Goal: Task Accomplishment & Management: Use online tool/utility

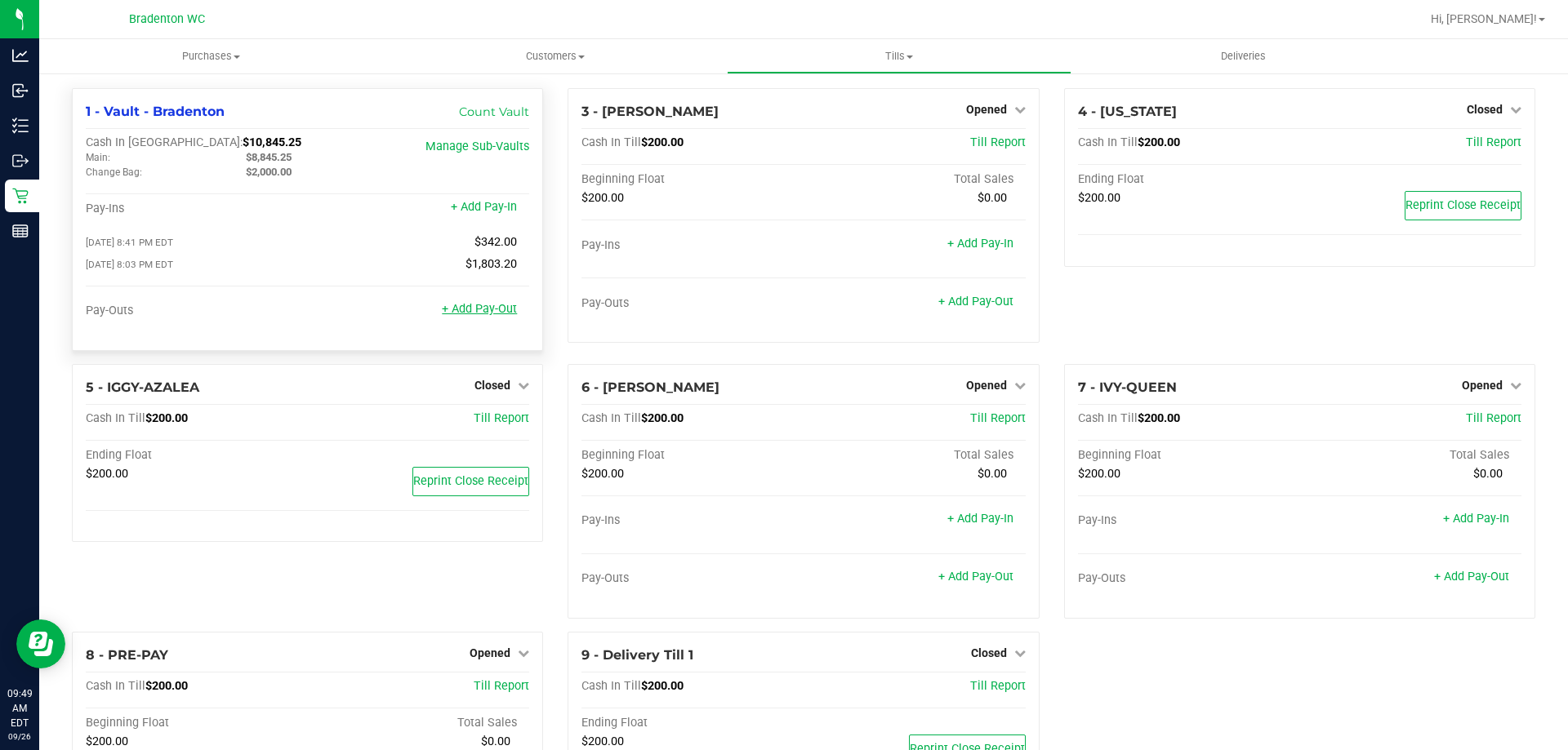
click at [480, 307] on link "+ Add Pay-Out" at bounding box center [479, 309] width 75 height 14
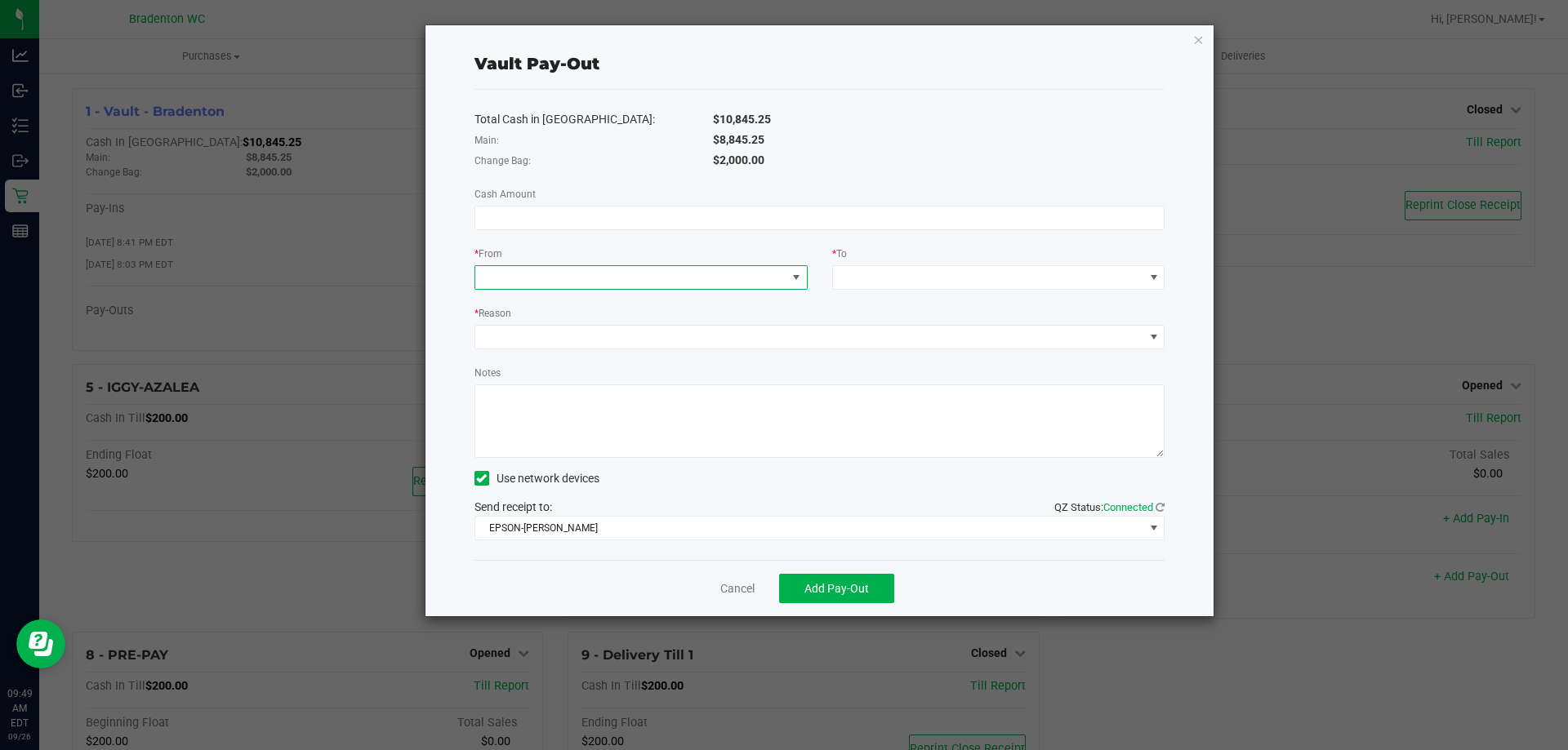
click at [627, 284] on span at bounding box center [630, 277] width 311 height 23
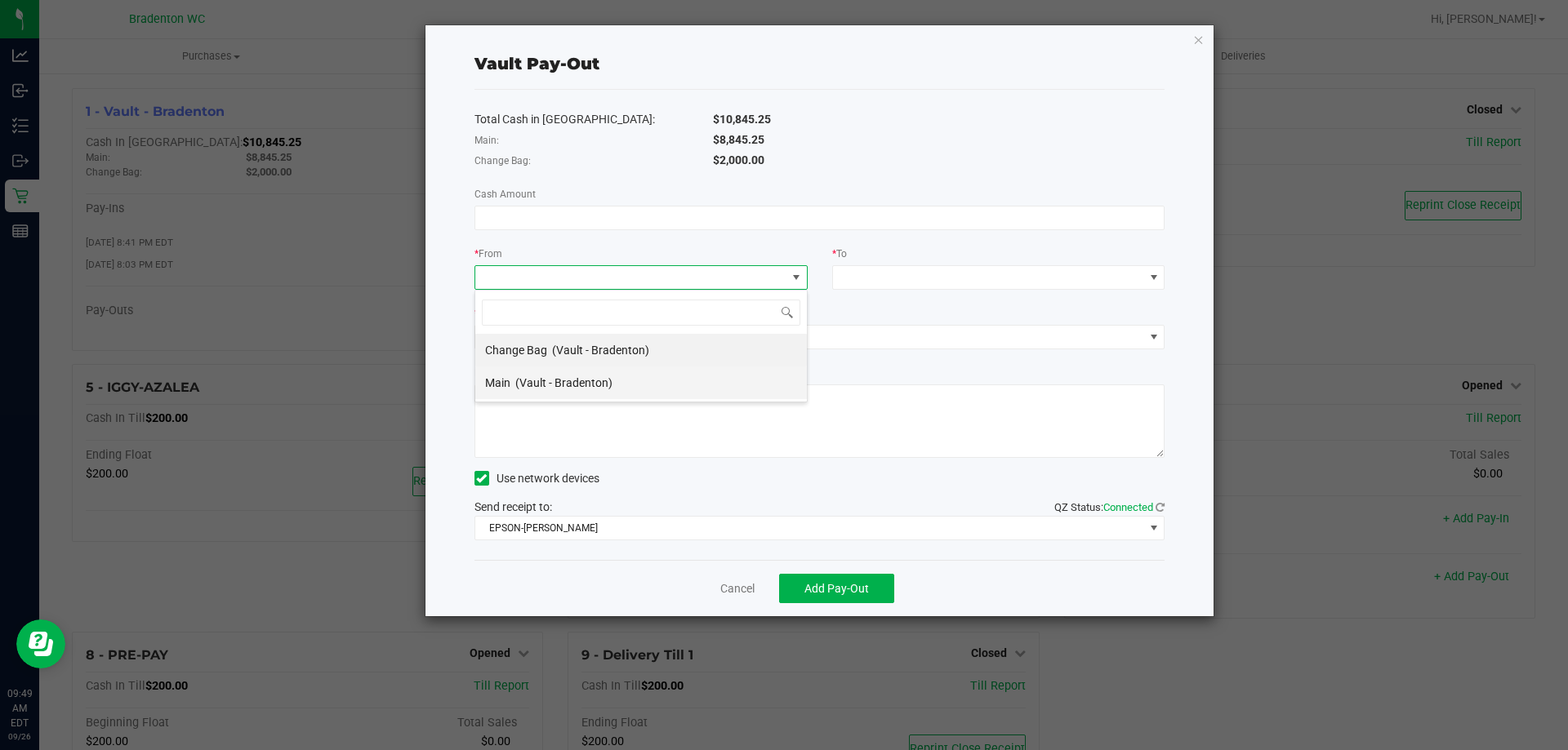
click at [592, 371] on div "Main (Vault - Bradenton)" at bounding box center [548, 382] width 128 height 29
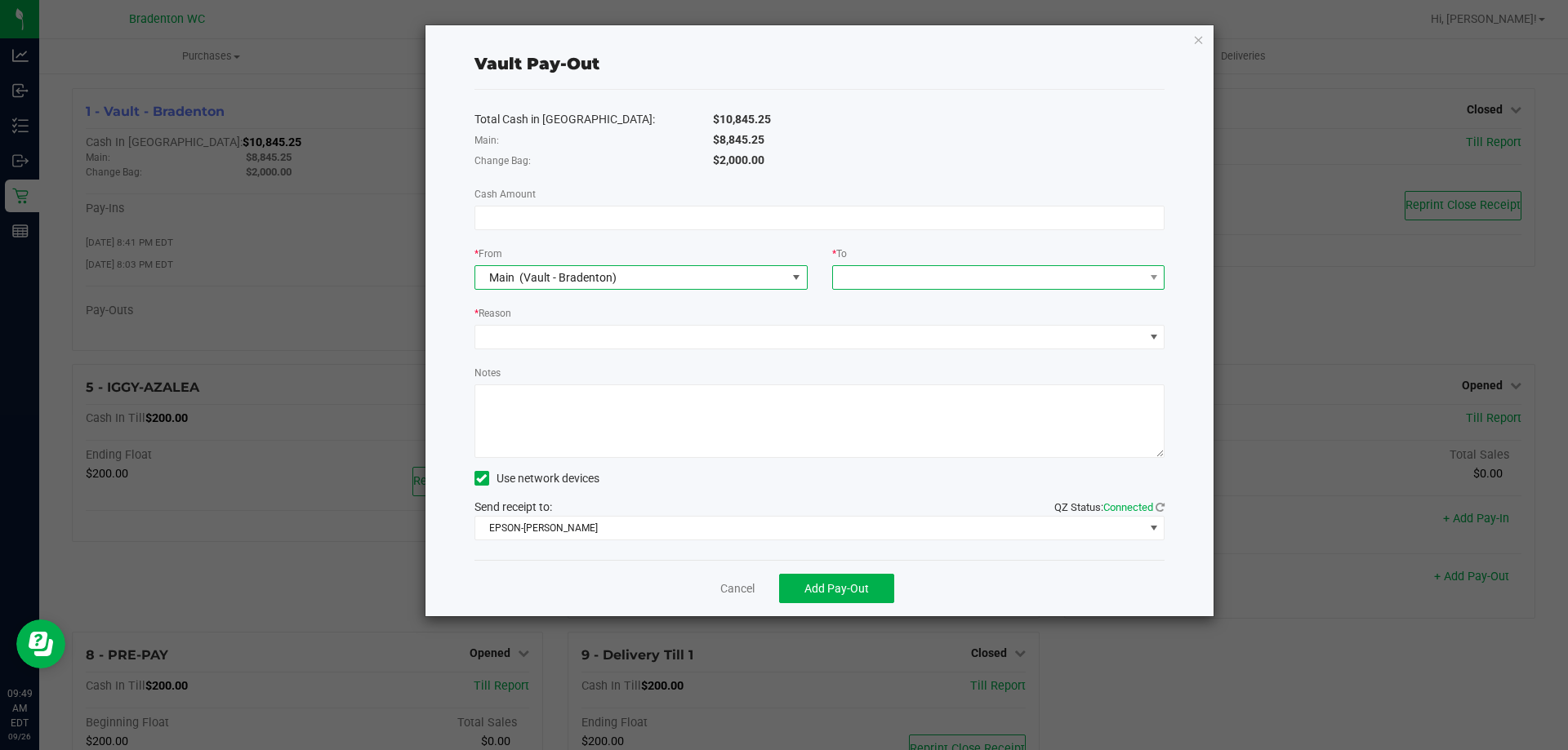
click at [853, 273] on span at bounding box center [988, 277] width 311 height 23
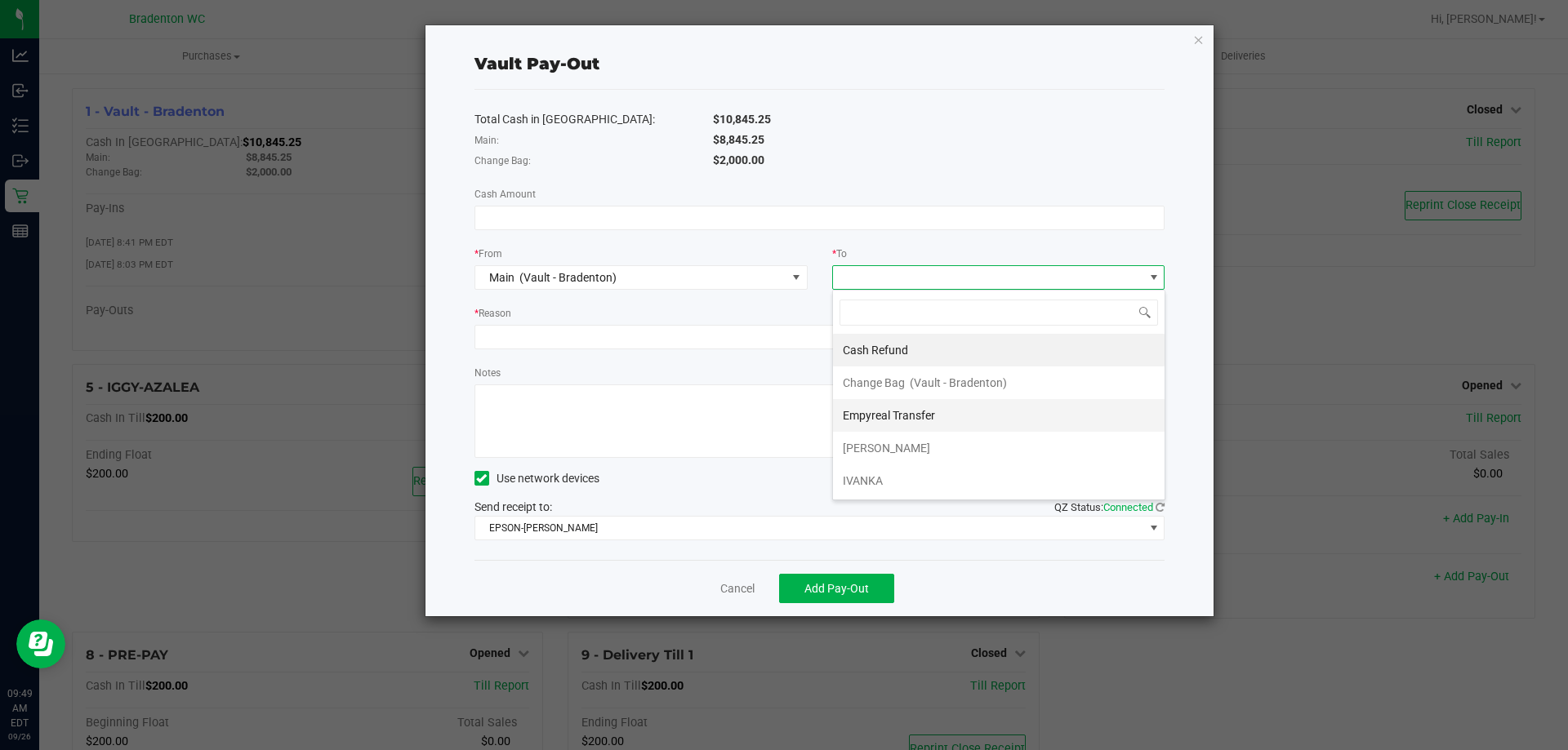
click at [857, 409] on span "Empyreal Transfer" at bounding box center [889, 415] width 93 height 13
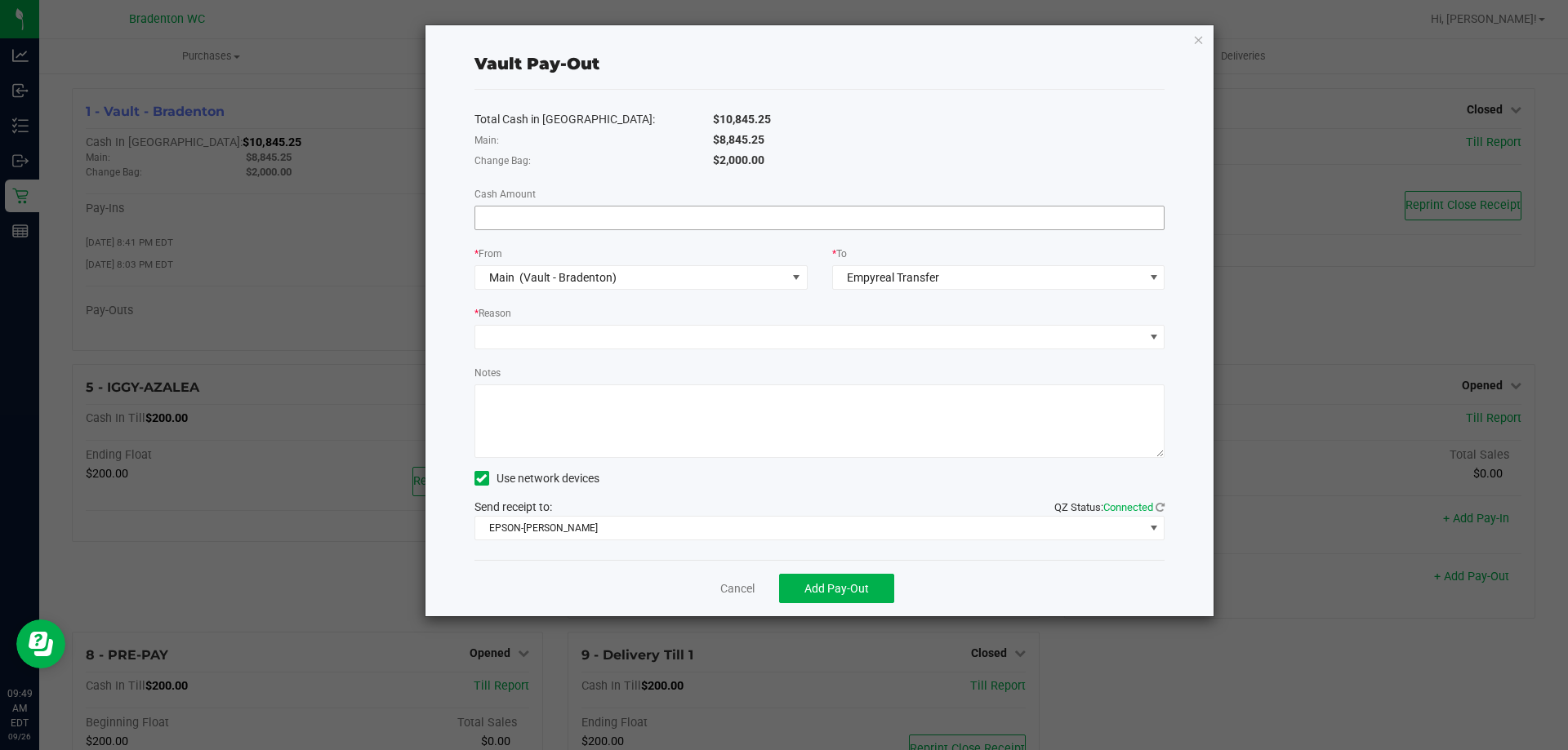
click at [754, 229] on div "Total Cash in Vault: $10,845.25 Main: $8,845.25 Change Bag: $2,000.00 Cash Amou…" at bounding box center [819, 325] width 691 height 471
click at [750, 222] on input at bounding box center [819, 218] width 689 height 23
type input "$8,845.25"
click at [701, 335] on span at bounding box center [809, 336] width 668 height 23
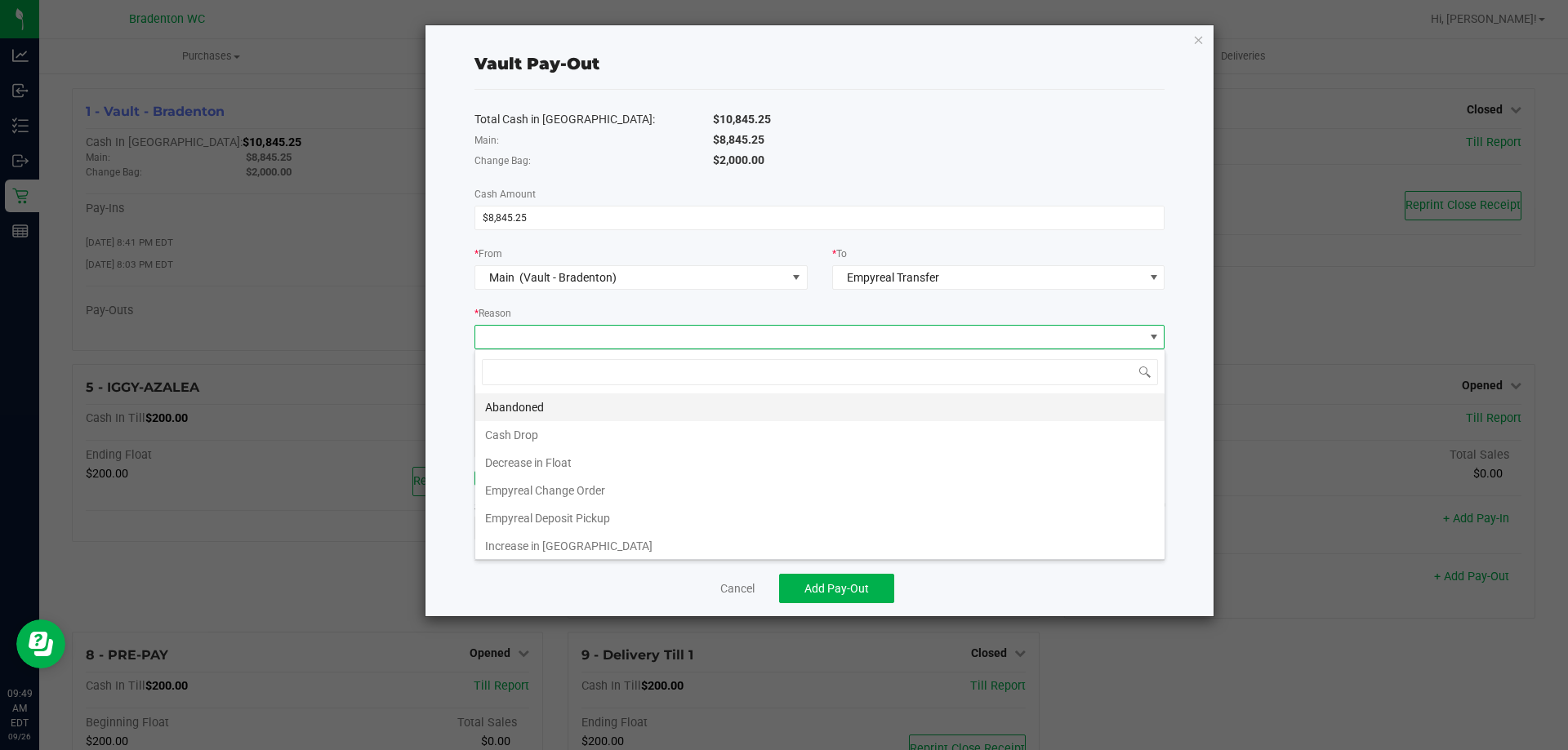
scroll to position [24, 690]
drag, startPoint x: 703, startPoint y: 524, endPoint x: 706, endPoint y: 510, distance: 14.3
click at [706, 522] on li "Empyreal Deposit Pickup" at bounding box center [819, 518] width 689 height 28
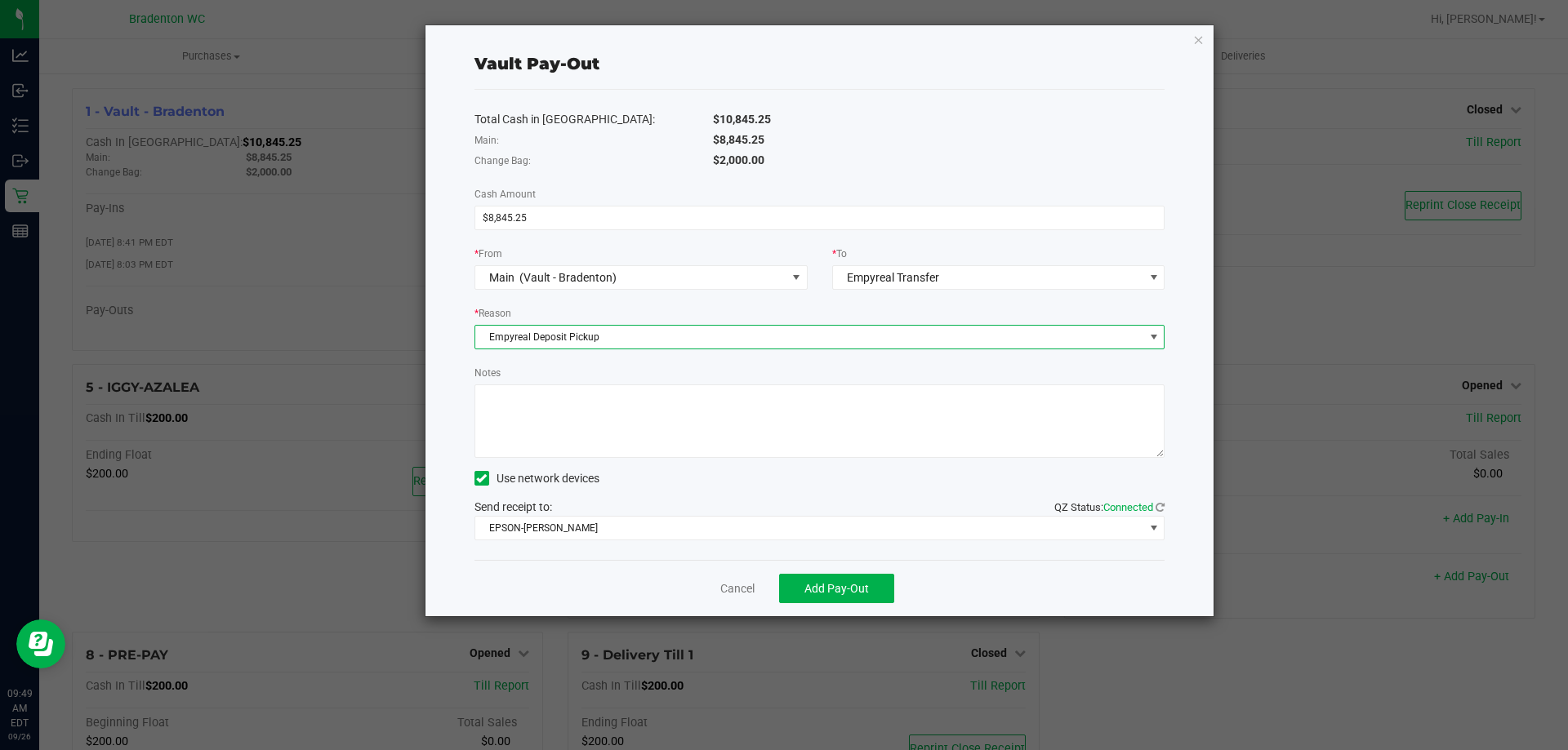
click at [704, 398] on textarea "Notes" at bounding box center [819, 421] width 691 height 73
type textarea "empyreal deposit pickup 9/26"
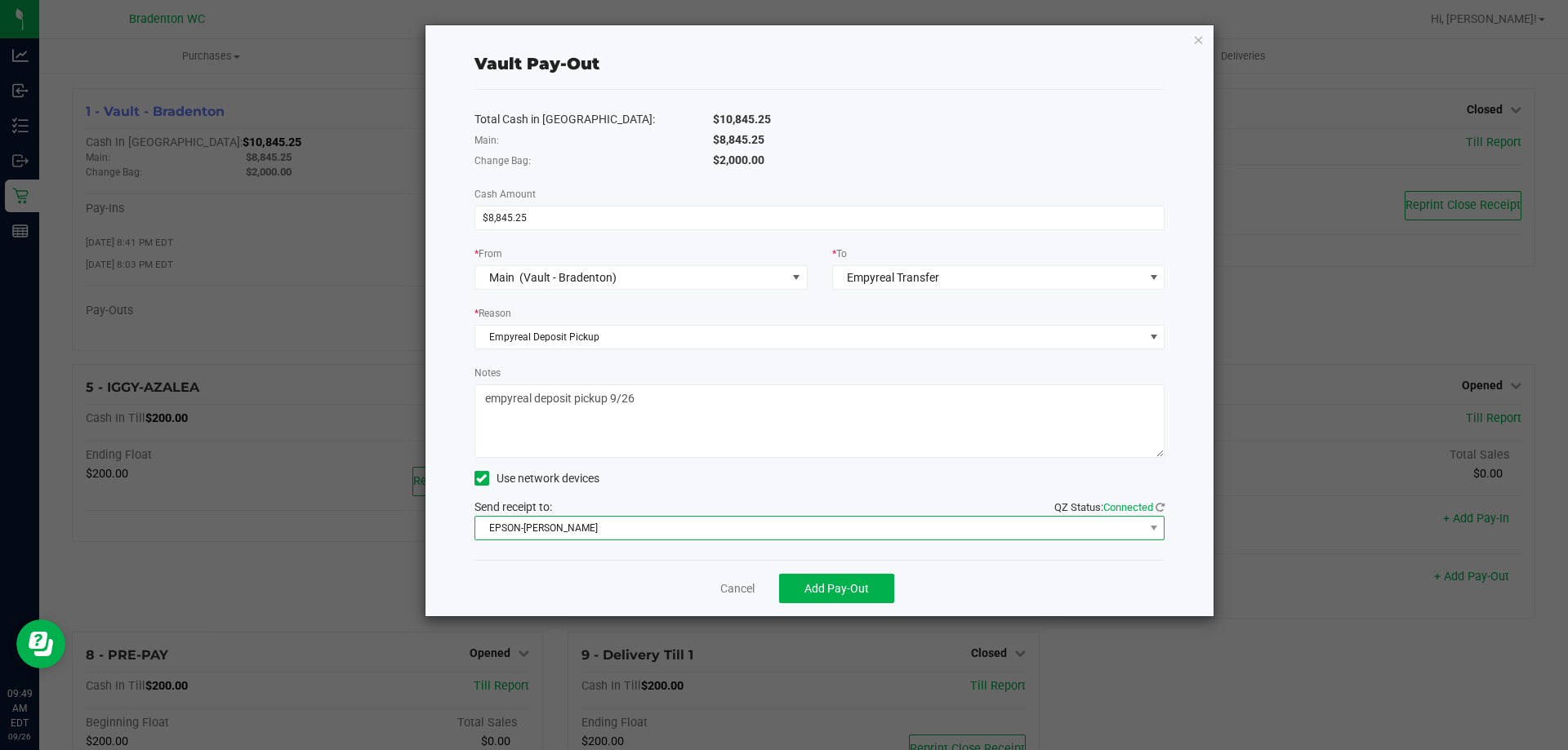
click at [800, 522] on span "EPSON-[PERSON_NAME]" at bounding box center [809, 527] width 668 height 23
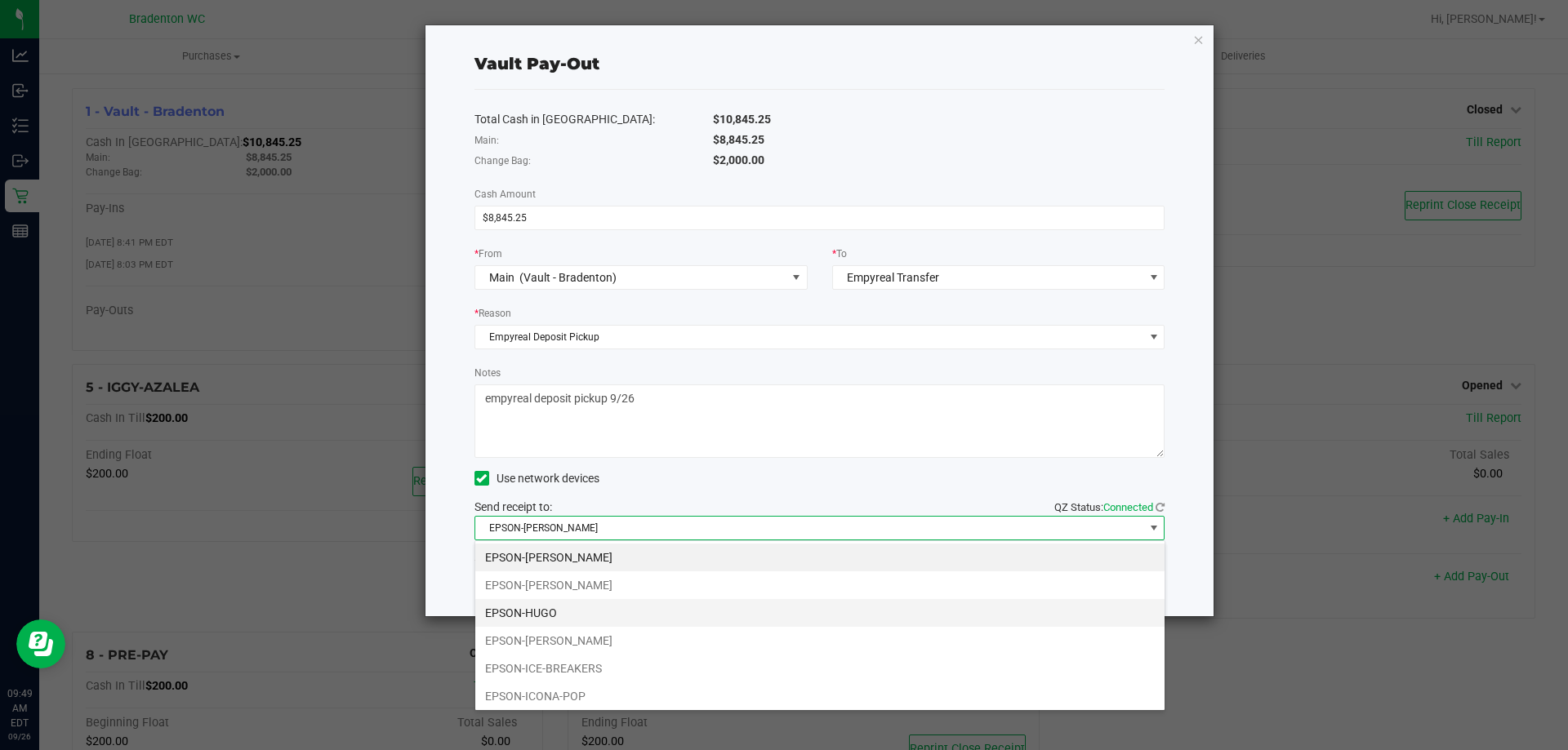
click at [734, 615] on li "EPSON-HUGO" at bounding box center [819, 612] width 689 height 28
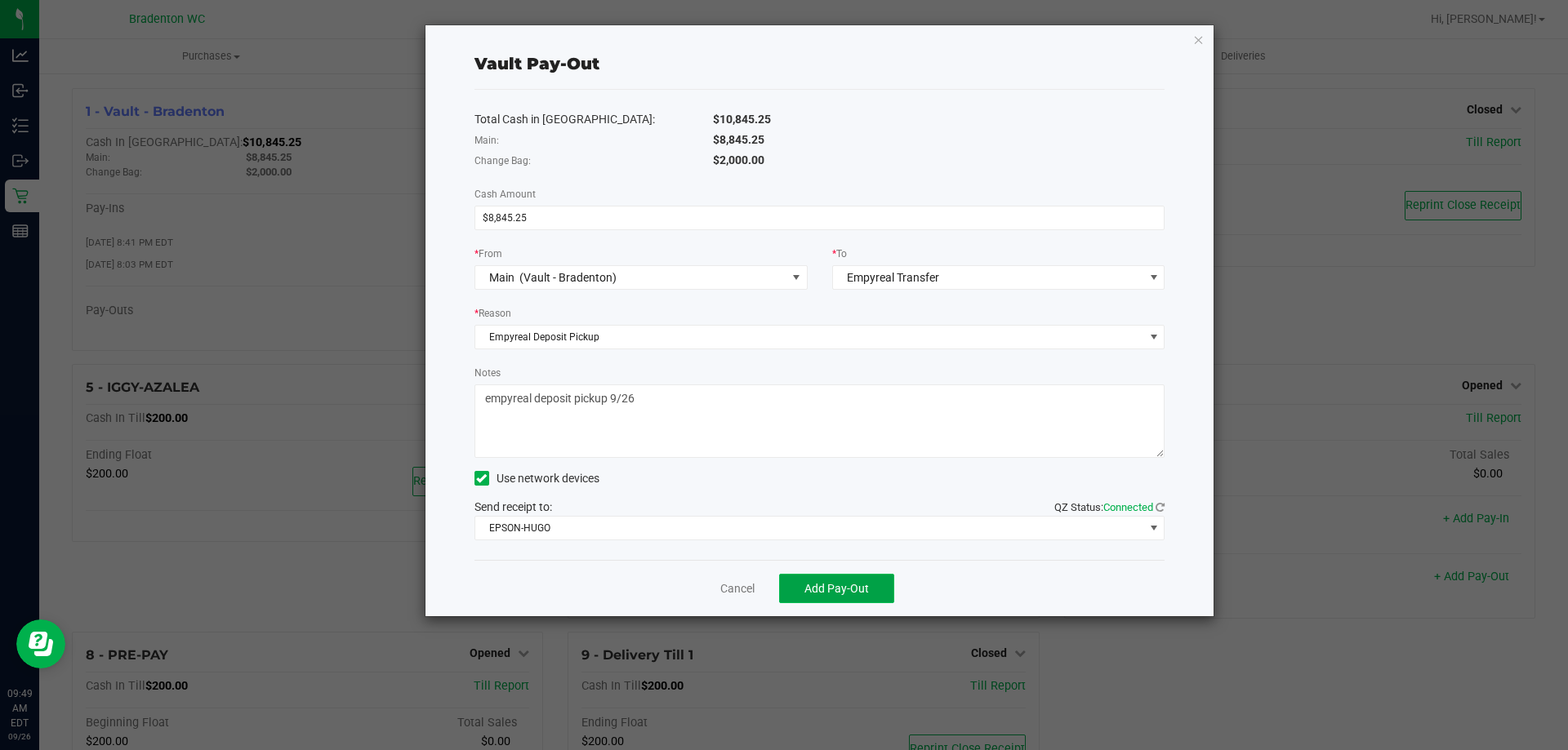
click at [885, 586] on button "Add Pay-Out" at bounding box center [836, 588] width 115 height 29
click at [1197, 43] on icon "button" at bounding box center [1199, 38] width 12 height 19
